Goal: Transaction & Acquisition: Purchase product/service

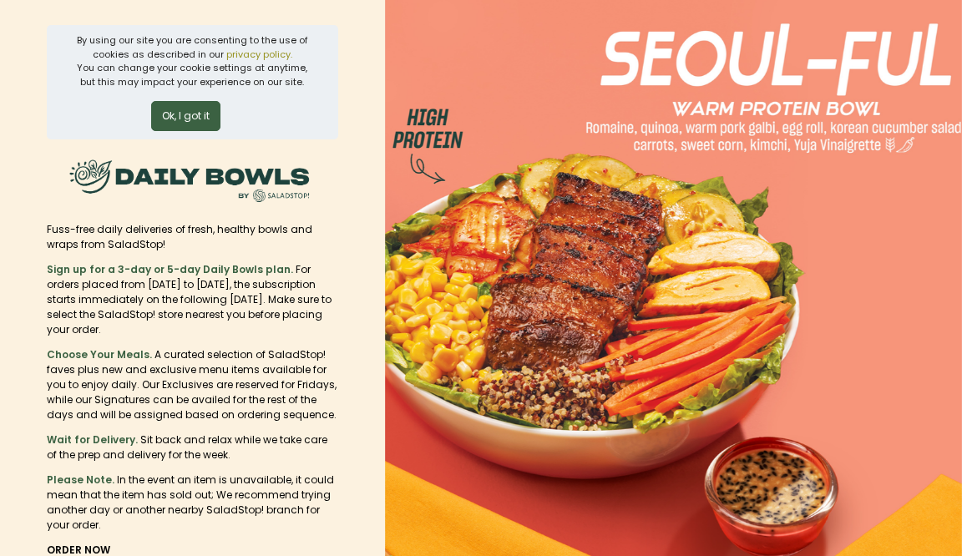
click at [464, 210] on img at bounding box center [673, 278] width 577 height 556
click at [202, 120] on button "Ok, I got it" at bounding box center [185, 116] width 69 height 30
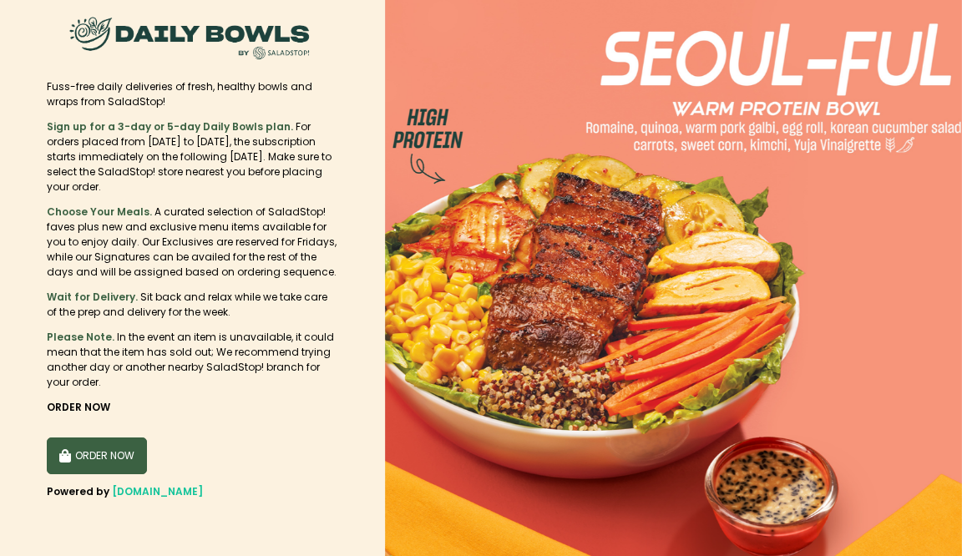
scroll to position [17, 0]
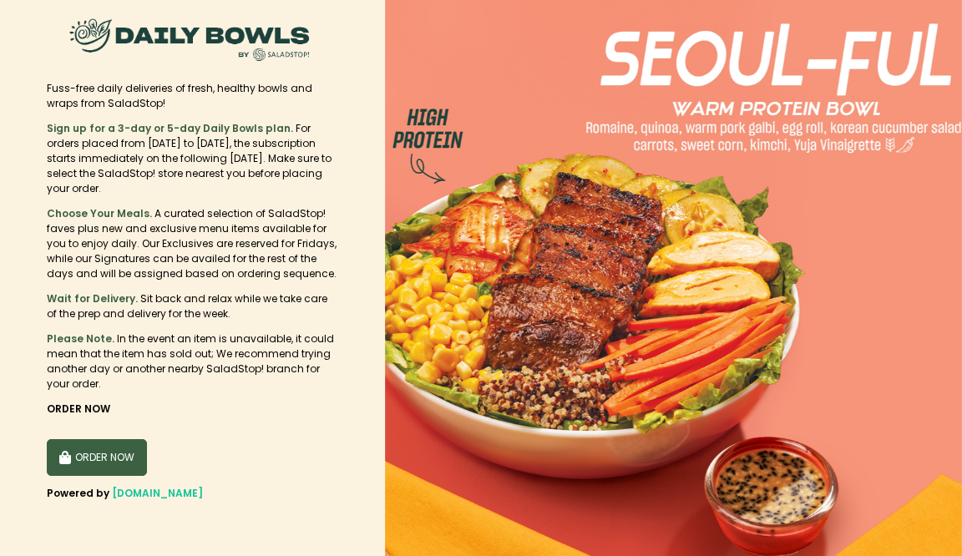
click at [110, 444] on button "ORDER NOW" at bounding box center [97, 457] width 100 height 37
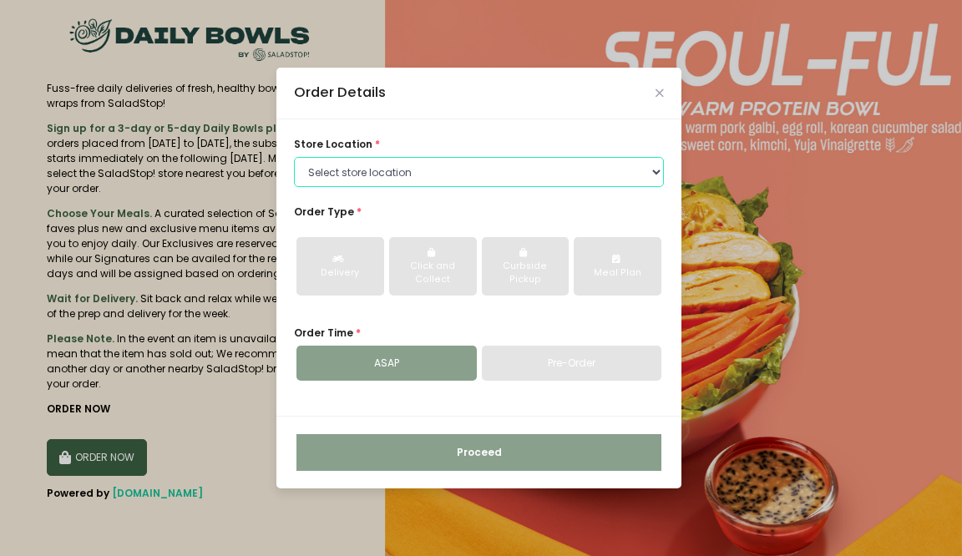
click at [553, 174] on select "Select store location [GEOGRAPHIC_DATA] [PERSON_NAME][GEOGRAPHIC_DATA] [GEOGRAP…" at bounding box center [479, 172] width 370 height 30
select select "63a9723d37b89823b733ab85"
click at [294, 157] on select "Select store location [GEOGRAPHIC_DATA] [PERSON_NAME][GEOGRAPHIC_DATA] [GEOGRAP…" at bounding box center [479, 172] width 370 height 30
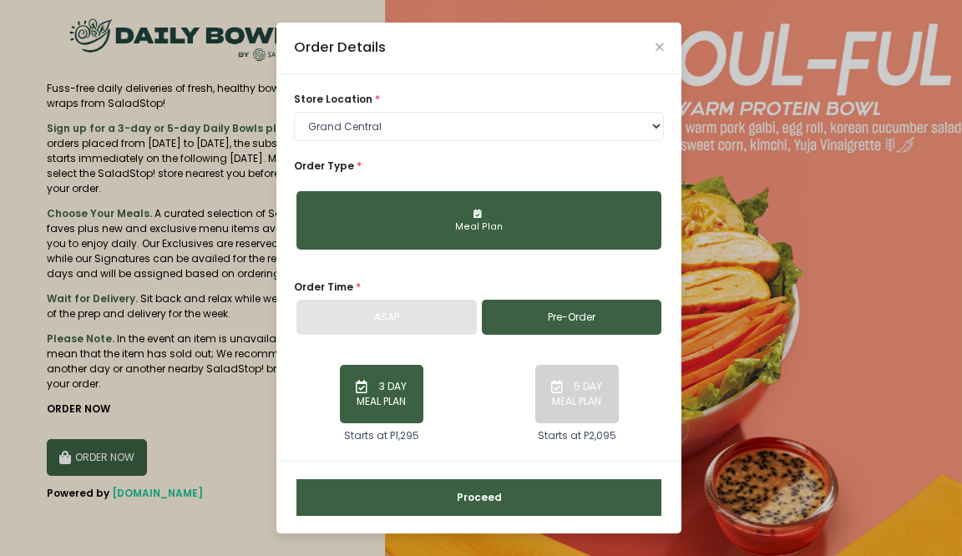
click at [434, 323] on div "ASAP" at bounding box center [387, 317] width 180 height 35
click at [558, 317] on link "Pre-Order" at bounding box center [572, 317] width 180 height 35
click at [392, 410] on button "3 DAY MEAL PLAN" at bounding box center [382, 394] width 84 height 58
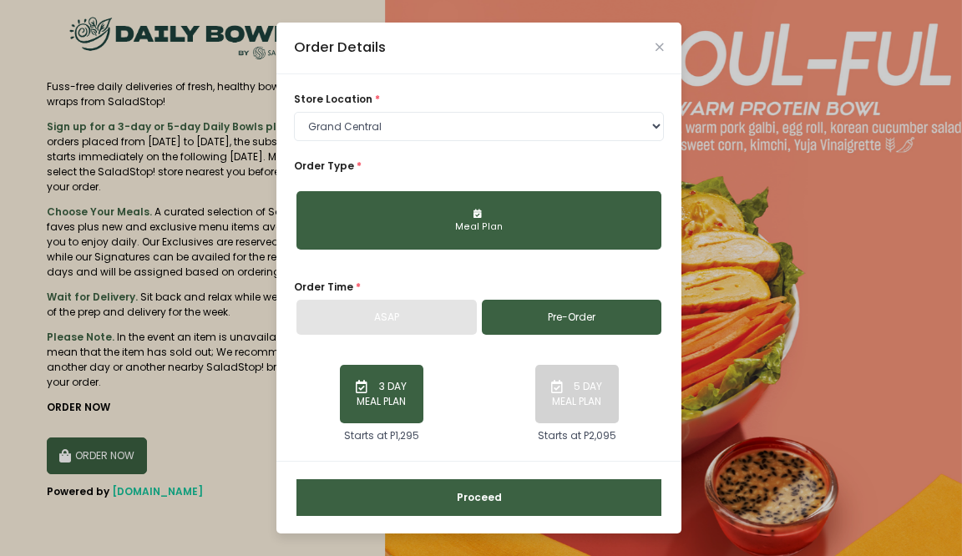
click at [511, 497] on button "Proceed" at bounding box center [479, 498] width 365 height 37
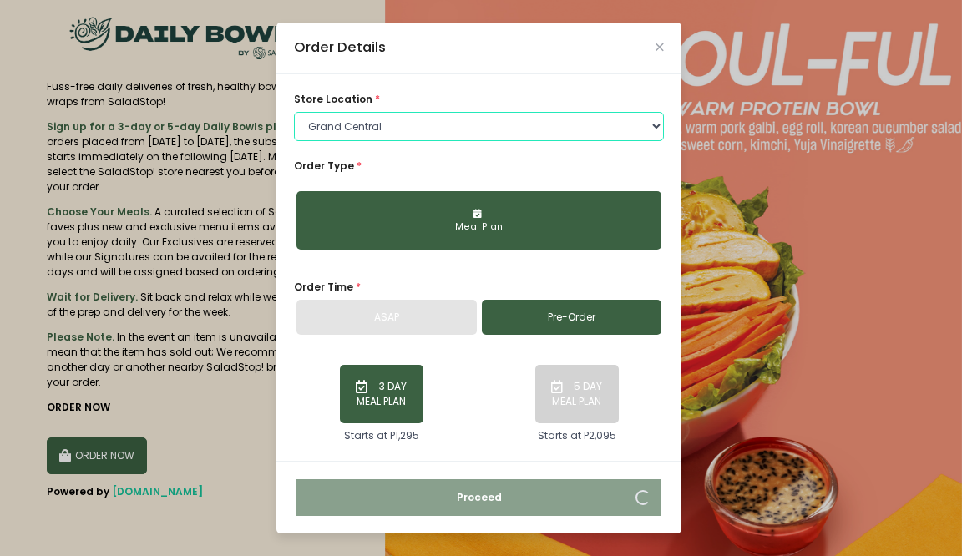
click at [401, 128] on select "Select store location [GEOGRAPHIC_DATA] [PERSON_NAME][GEOGRAPHIC_DATA] [GEOGRAP…" at bounding box center [479, 127] width 370 height 30
click at [294, 112] on select "Select store location [GEOGRAPHIC_DATA] [PERSON_NAME][GEOGRAPHIC_DATA] [GEOGRAP…" at bounding box center [479, 127] width 370 height 30
click at [506, 231] on div "Meal Plan" at bounding box center [478, 227] width 343 height 13
click at [583, 456] on div "store location * Select store location [GEOGRAPHIC_DATA] [PERSON_NAME][GEOGRAPH…" at bounding box center [479, 268] width 405 height 388
click at [656, 49] on icon "Close" at bounding box center [660, 47] width 8 height 11
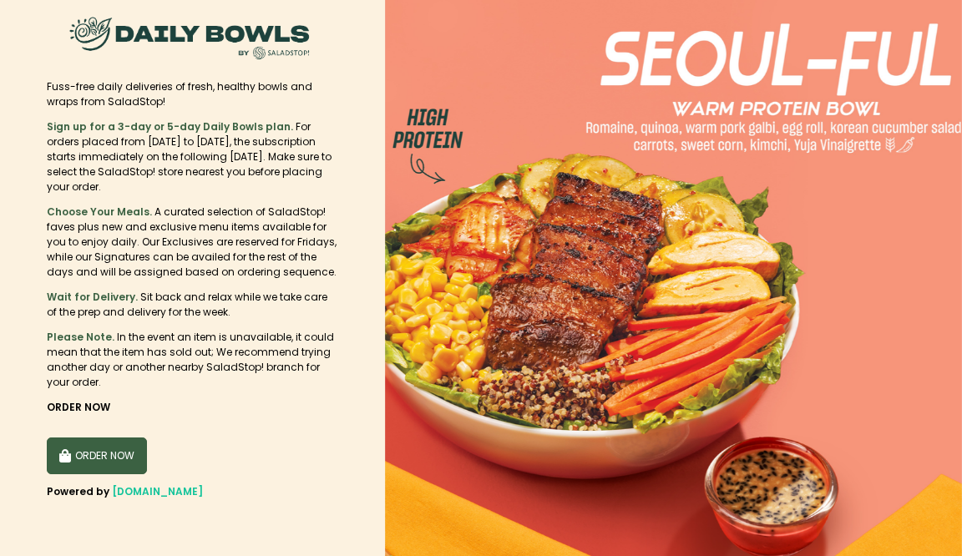
scroll to position [0, 0]
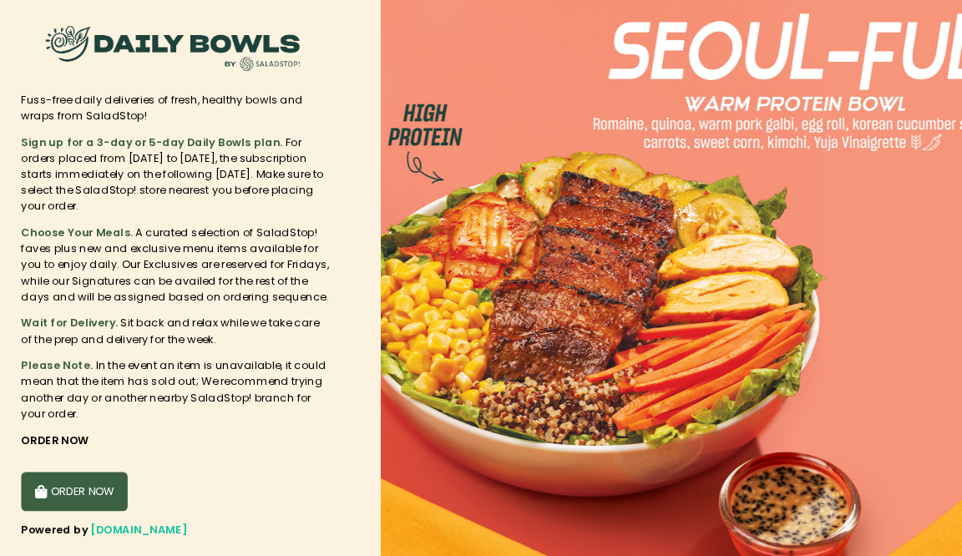
click at [92, 461] on button "ORDER NOW" at bounding box center [97, 474] width 100 height 37
select select "63a9723d37b89823b733ab85"
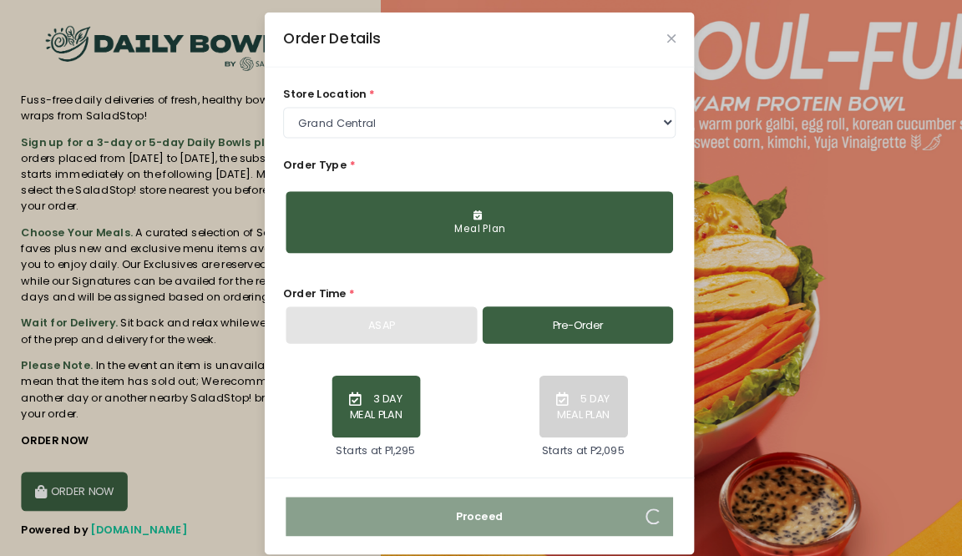
click at [397, 408] on button "3 DAY MEAL PLAN" at bounding box center [382, 394] width 84 height 58
